Goal: Feedback & Contribution: Contribute content

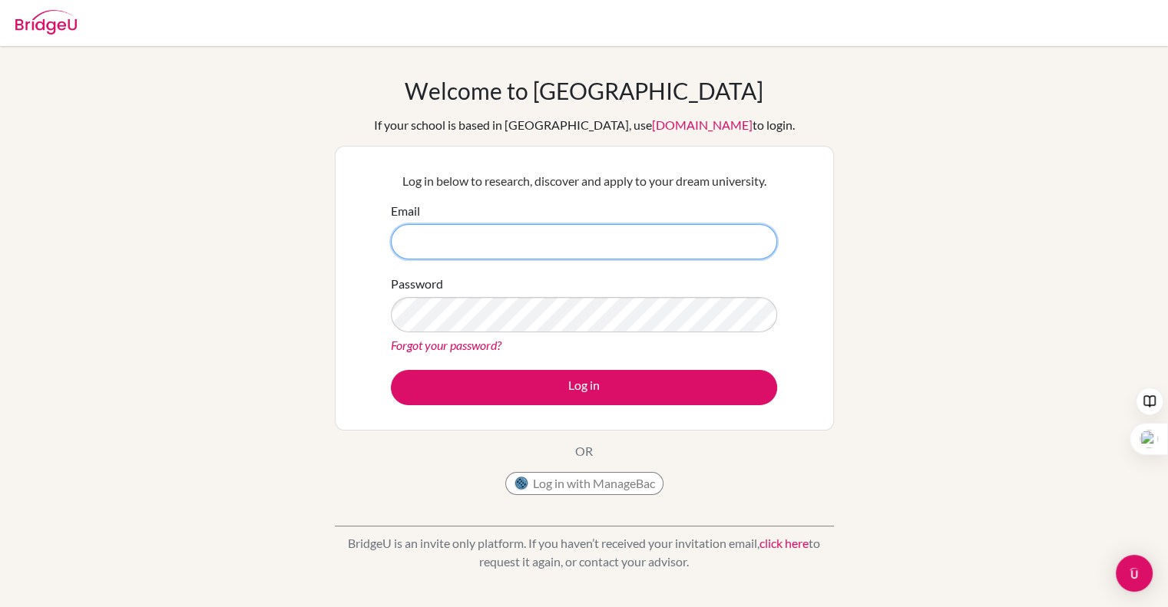
click at [577, 239] on input "Email" at bounding box center [584, 241] width 386 height 35
type input "cate.mccosker@bisvietnam.com"
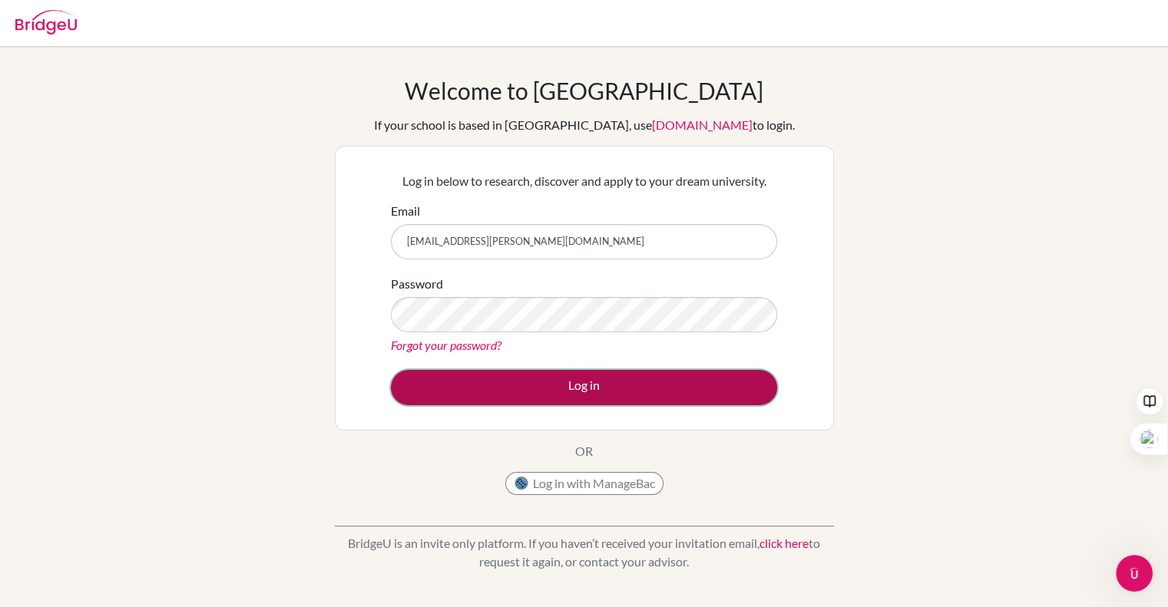
click at [573, 383] on button "Log in" at bounding box center [584, 387] width 386 height 35
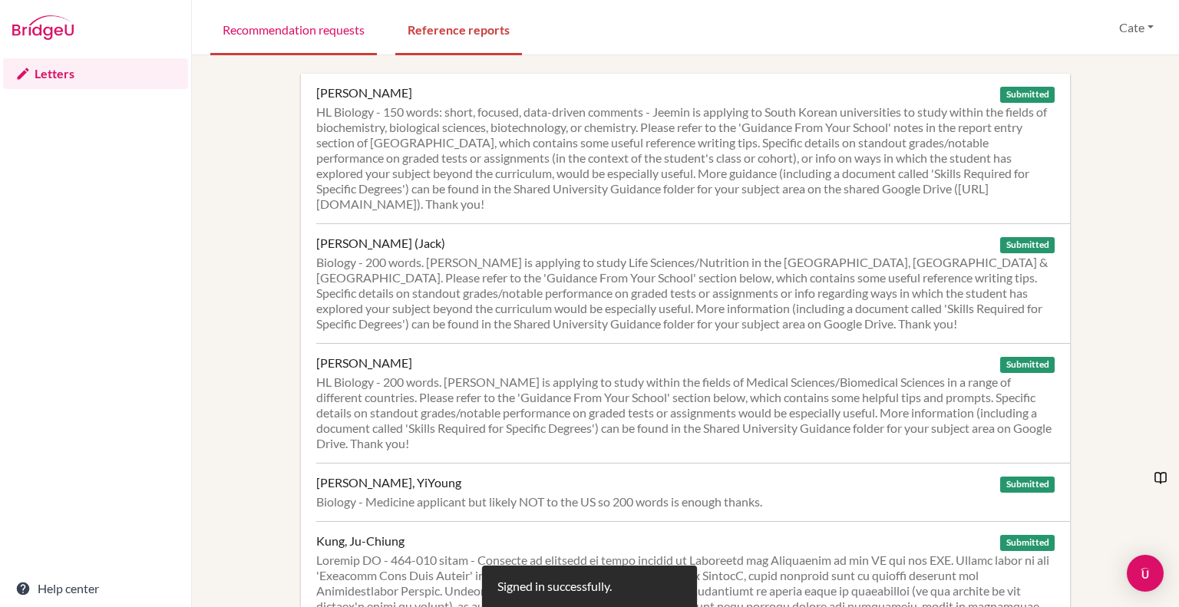
click at [280, 33] on link "Recommendation requests" at bounding box center [293, 28] width 167 height 53
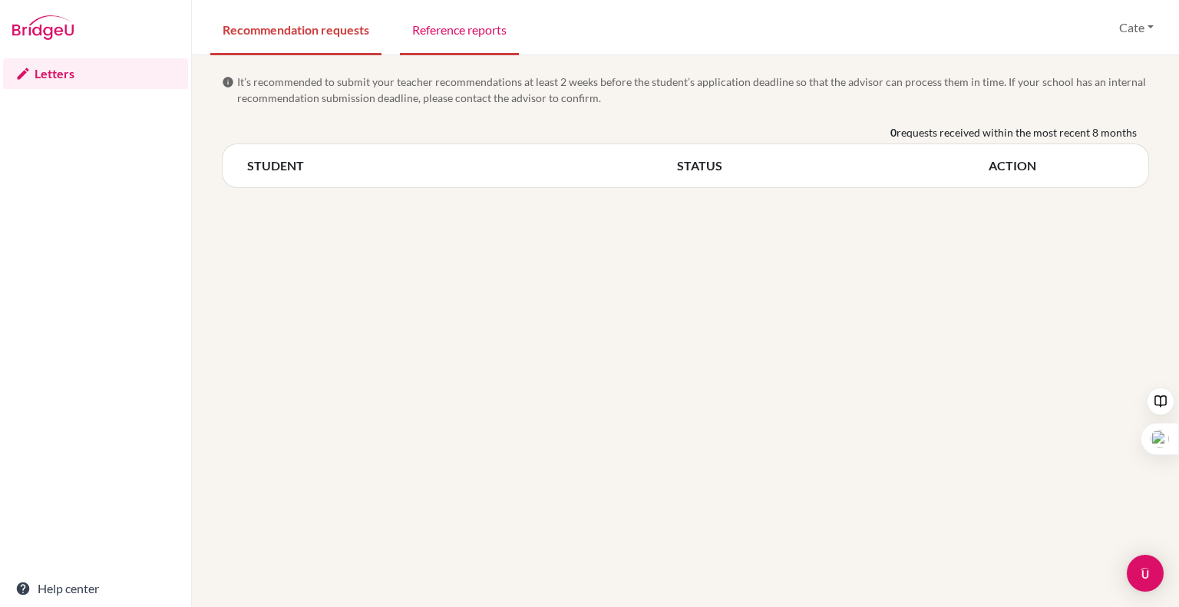
click at [458, 31] on link "Reference reports" at bounding box center [459, 28] width 119 height 53
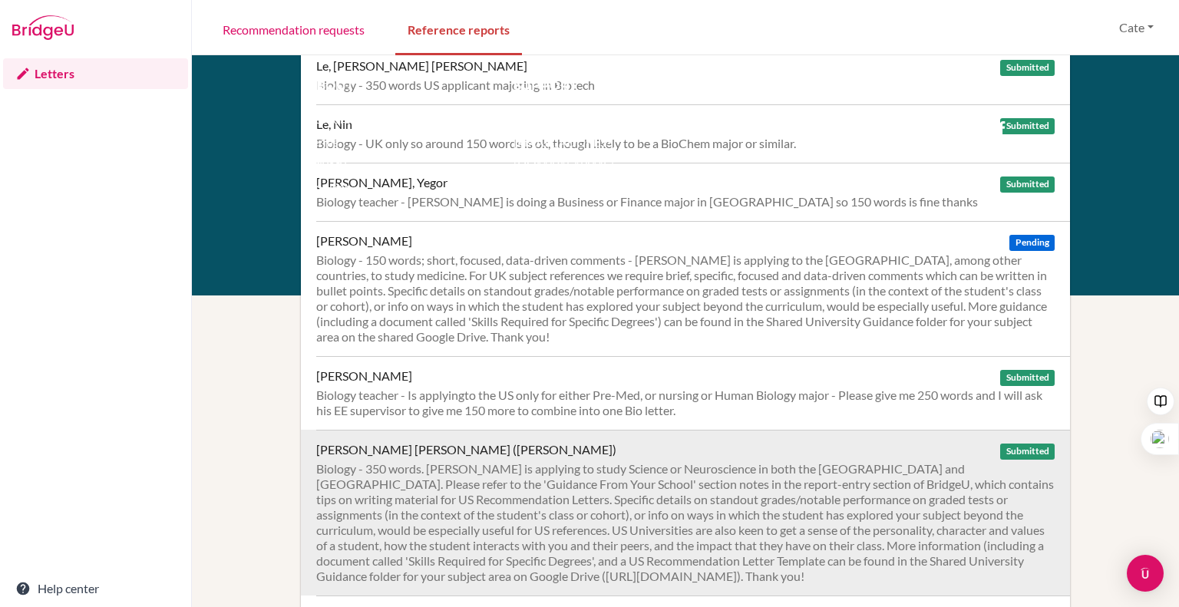
scroll to position [636, 0]
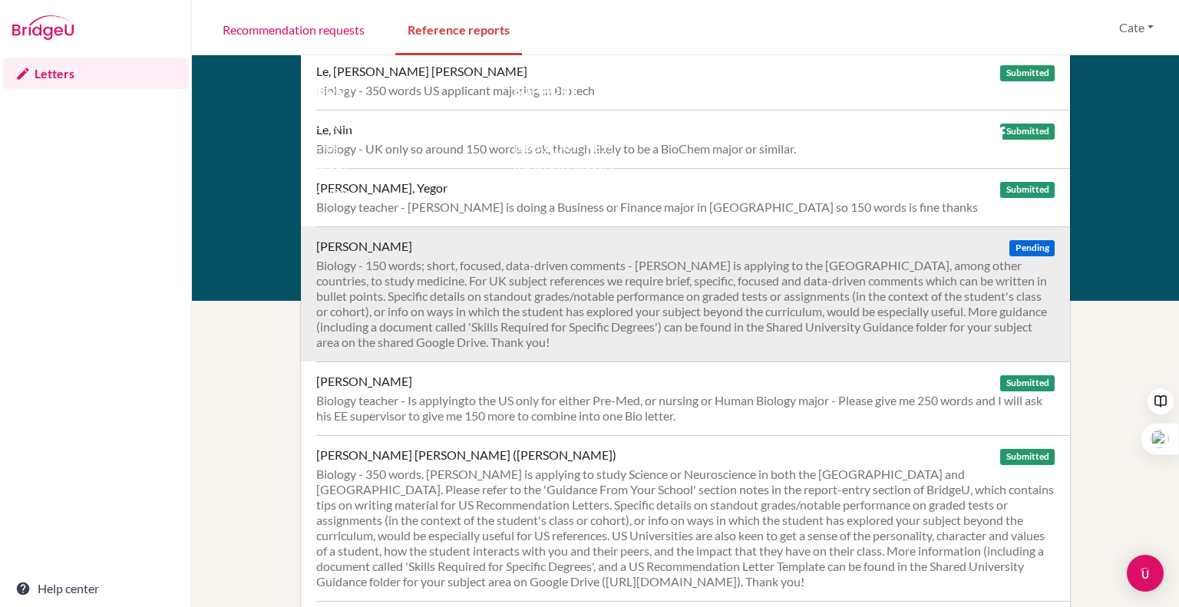
click at [501, 296] on div "Biology - 150 words; short, focused, data-driven comments - [PERSON_NAME] is ap…" at bounding box center [685, 304] width 739 height 92
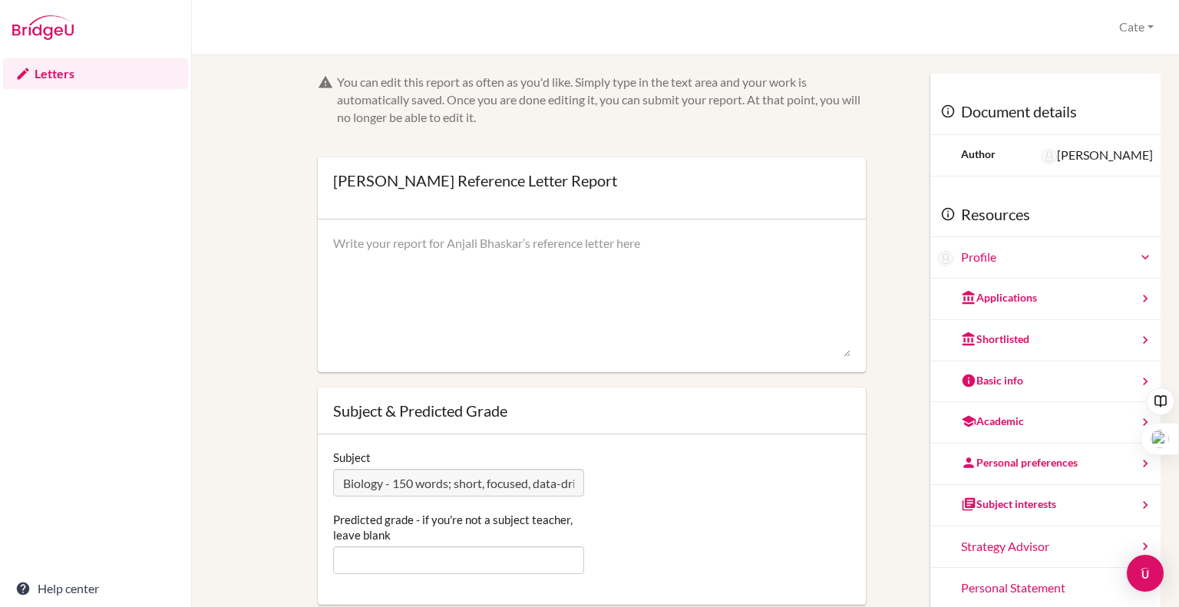
click at [438, 242] on textarea at bounding box center [592, 296] width 518 height 123
paste textarea "Loremipsumdo sitametco ad e sed doeiusmod tem i utlaboreet doloremag. Aliqu eni…"
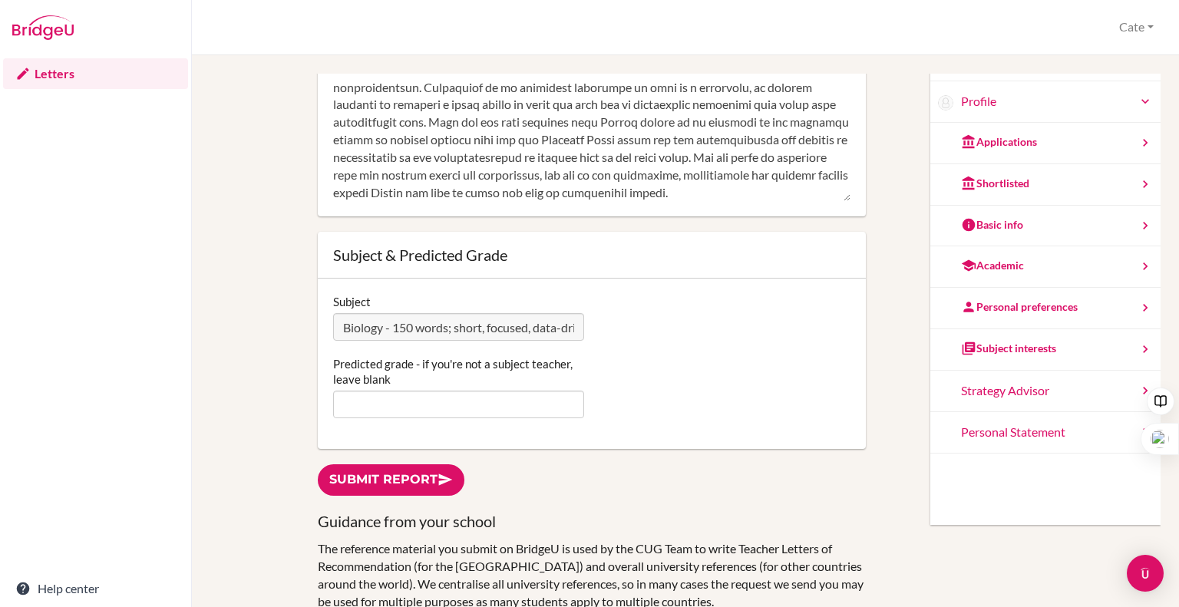
scroll to position [157, 0]
type textarea "Intellectual curiosity is a key attribute for a successful scientist. Since hav…"
click at [339, 402] on input "Predicted grade - if you're not a subject teacher, leave blank" at bounding box center [458, 404] width 251 height 28
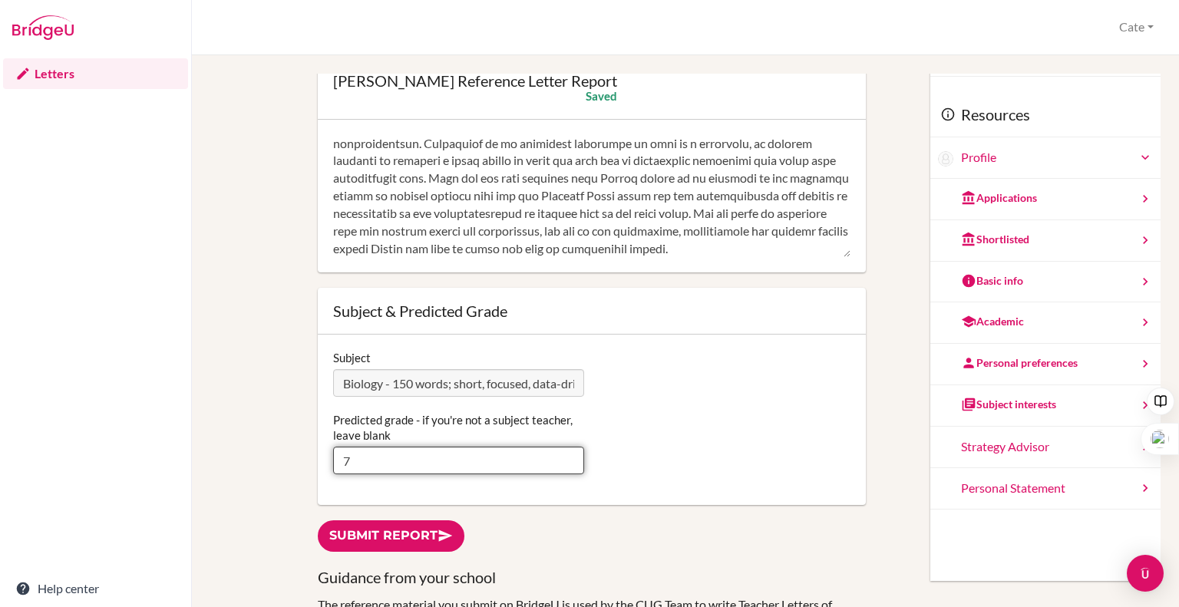
scroll to position [0, 0]
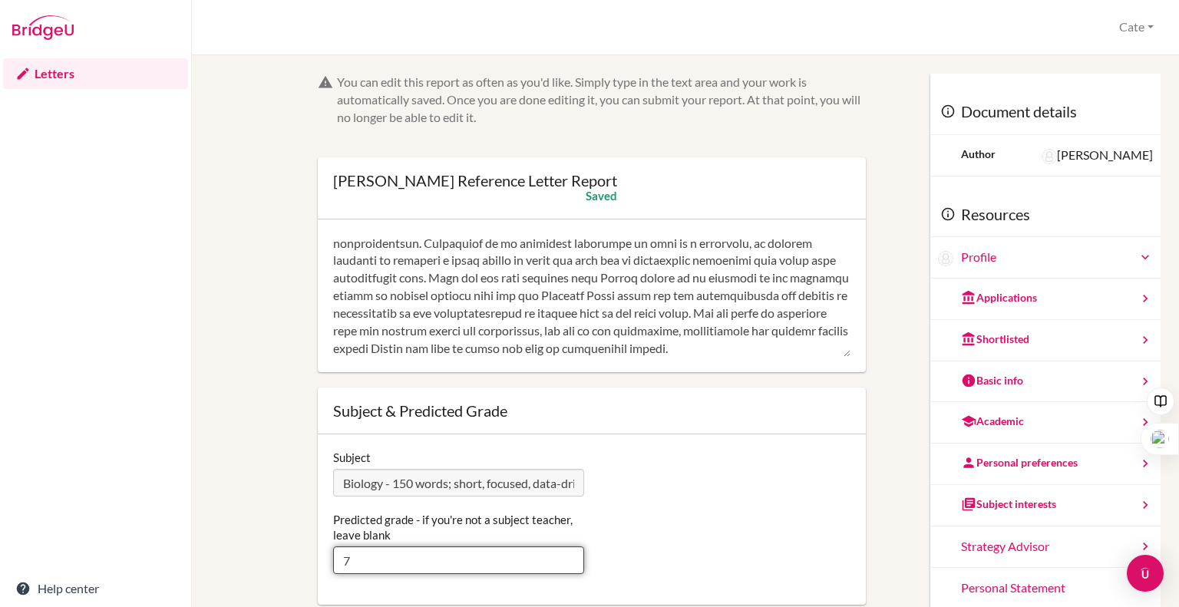
type input "7"
click at [443, 327] on textarea at bounding box center [592, 296] width 518 height 123
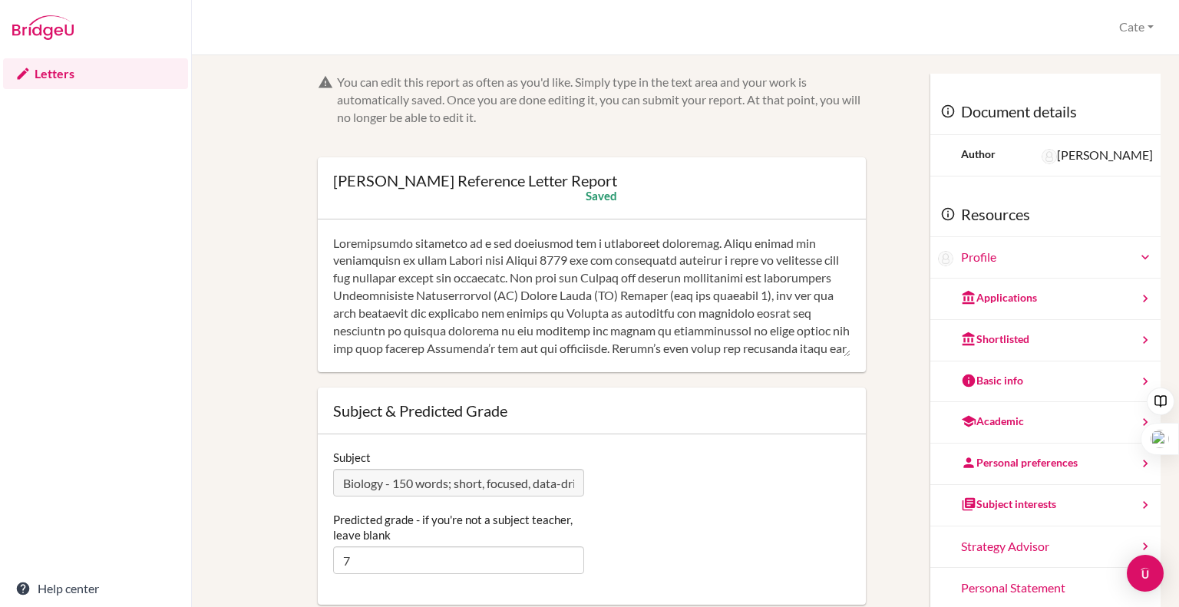
drag, startPoint x: 443, startPoint y: 330, endPoint x: 296, endPoint y: 177, distance: 211.8
paste textarea "The end product is an excellent research essay worthy of an A, due to its data …"
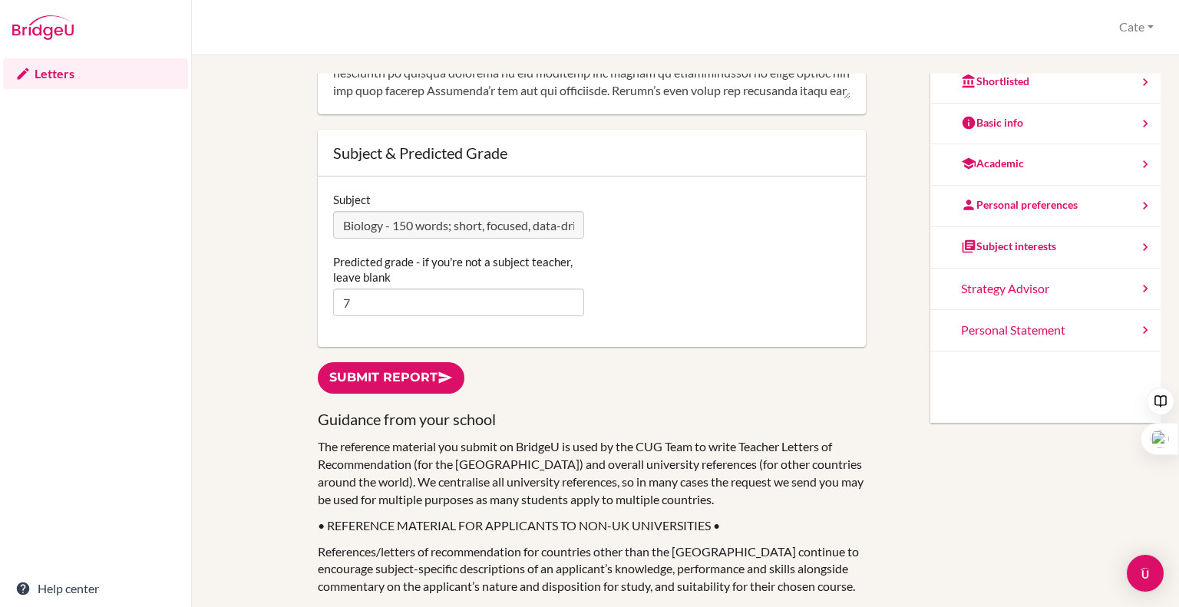
scroll to position [258, 0]
type textarea "Intellectual curiosity is a key attribute for a successful scientist. Since hav…"
click at [372, 377] on link "Submit report" at bounding box center [391, 377] width 147 height 31
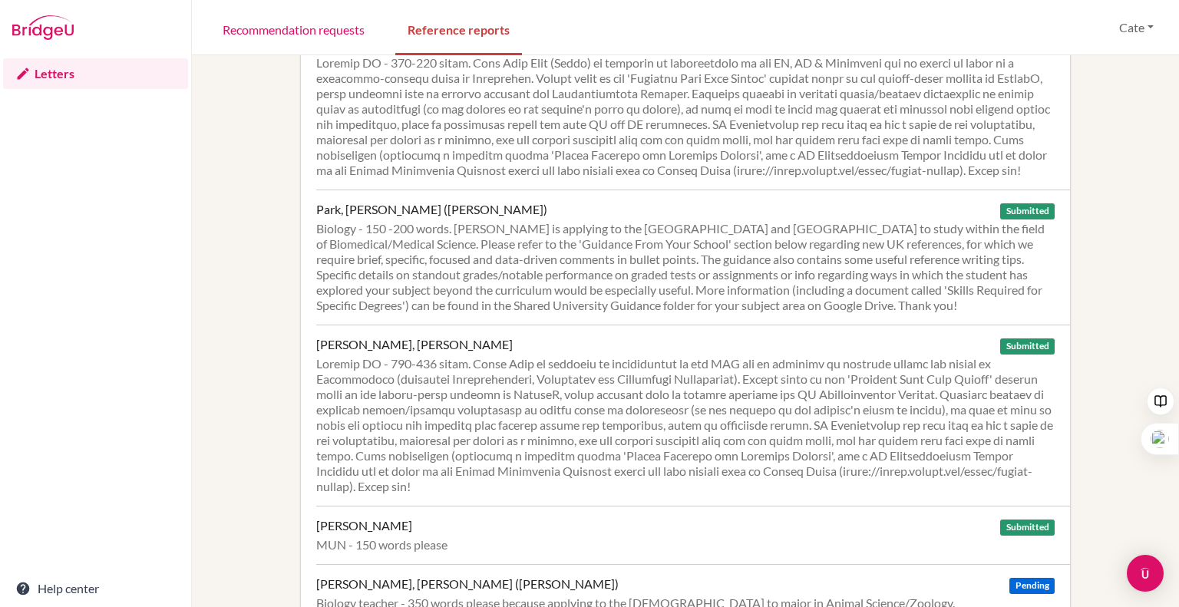
scroll to position [1241, 0]
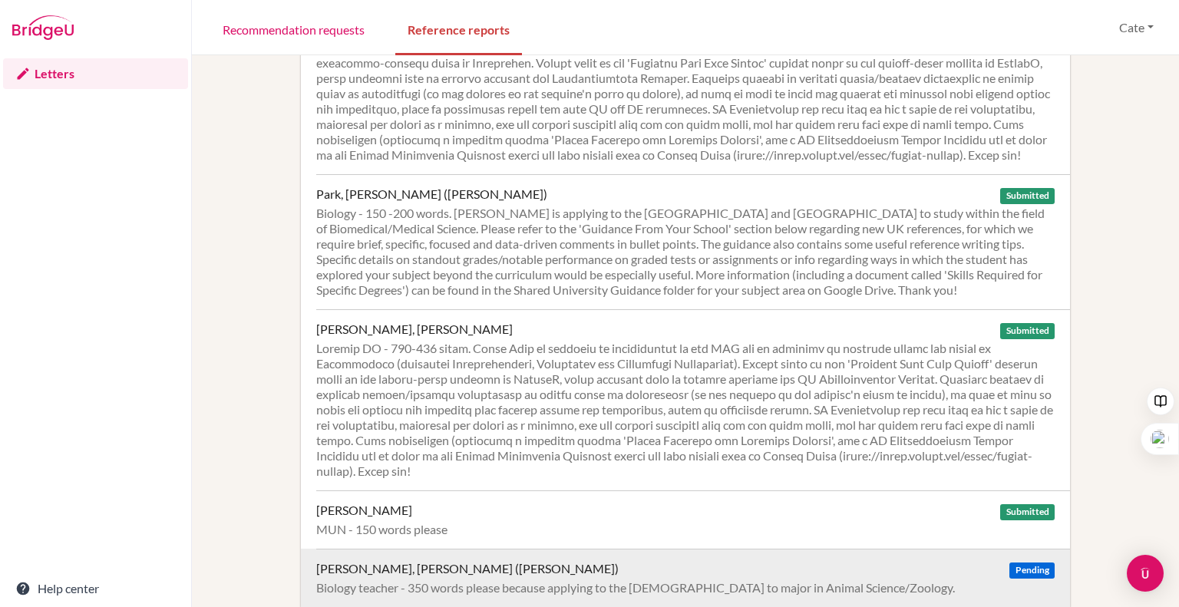
click at [494, 568] on div "[PERSON_NAME], [PERSON_NAME] ([PERSON_NAME]) Pending" at bounding box center [685, 568] width 739 height 15
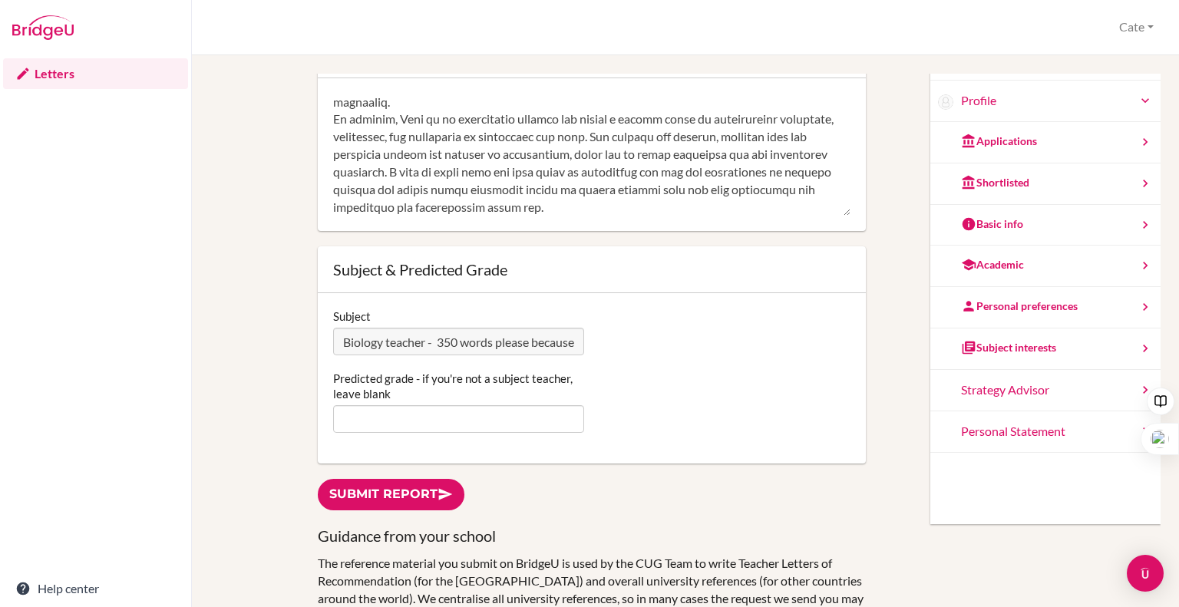
scroll to position [160, 0]
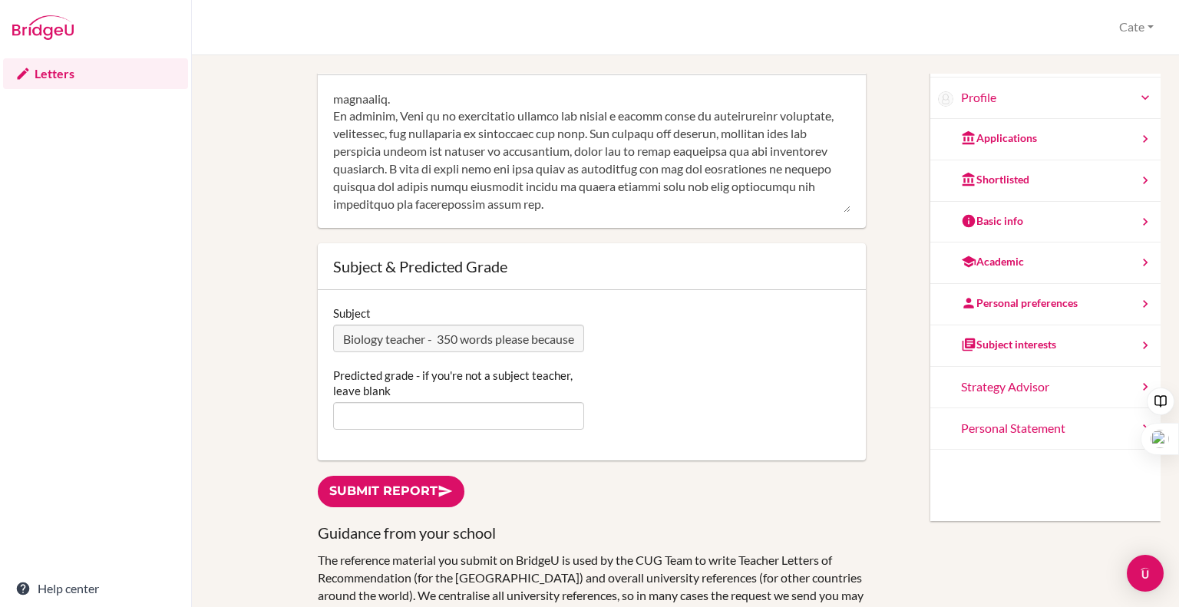
type textarea "I have had the pleasure of teaching [PERSON_NAME] for the past year in the High…"
click at [504, 412] on input "Predicted grade - if you're not a subject teacher, leave blank" at bounding box center [458, 416] width 251 height 28
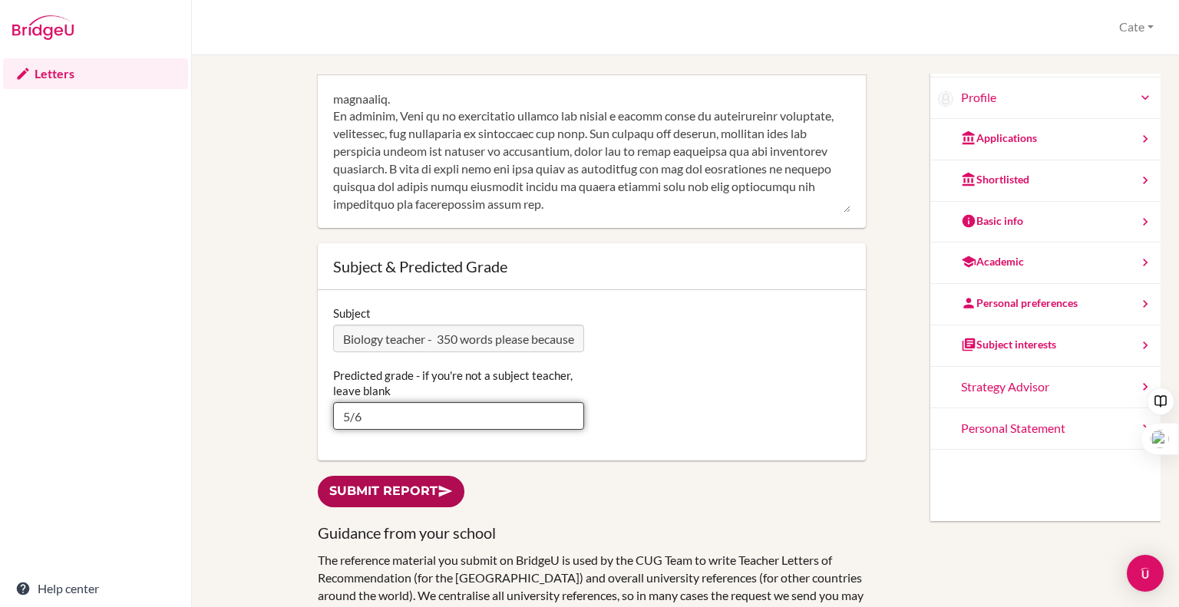
type input "5/6"
click at [407, 476] on link "Submit report" at bounding box center [391, 491] width 147 height 31
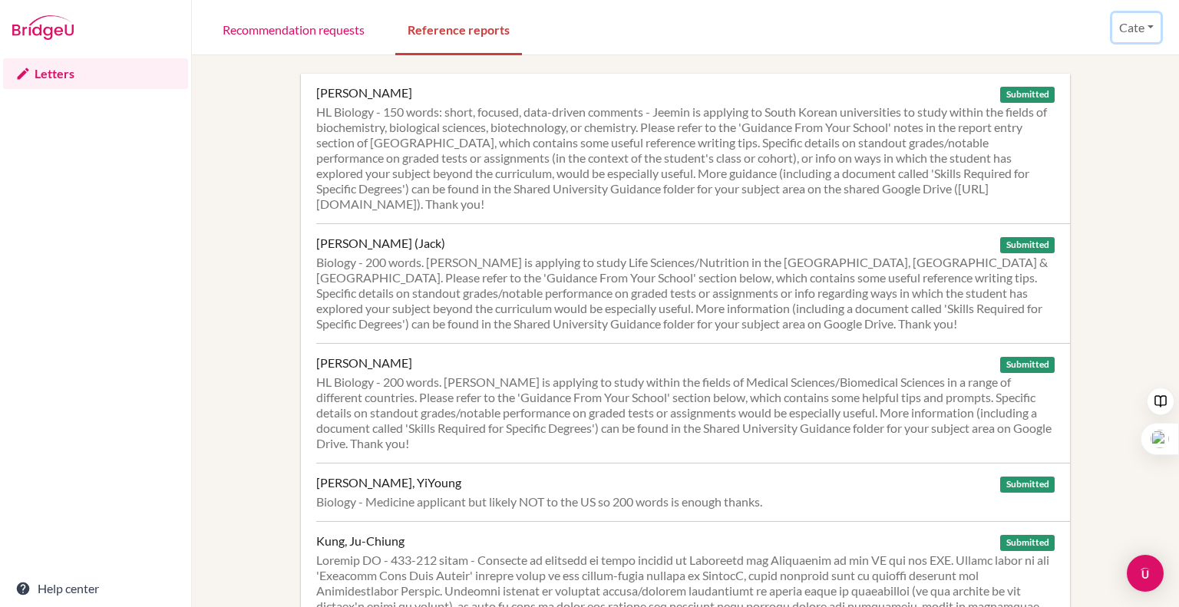
click at [1146, 27] on button "Cate" at bounding box center [1137, 27] width 48 height 29
click at [1096, 95] on button "Log out" at bounding box center [1102, 100] width 121 height 25
